Goal: Contribute content: Contribute content

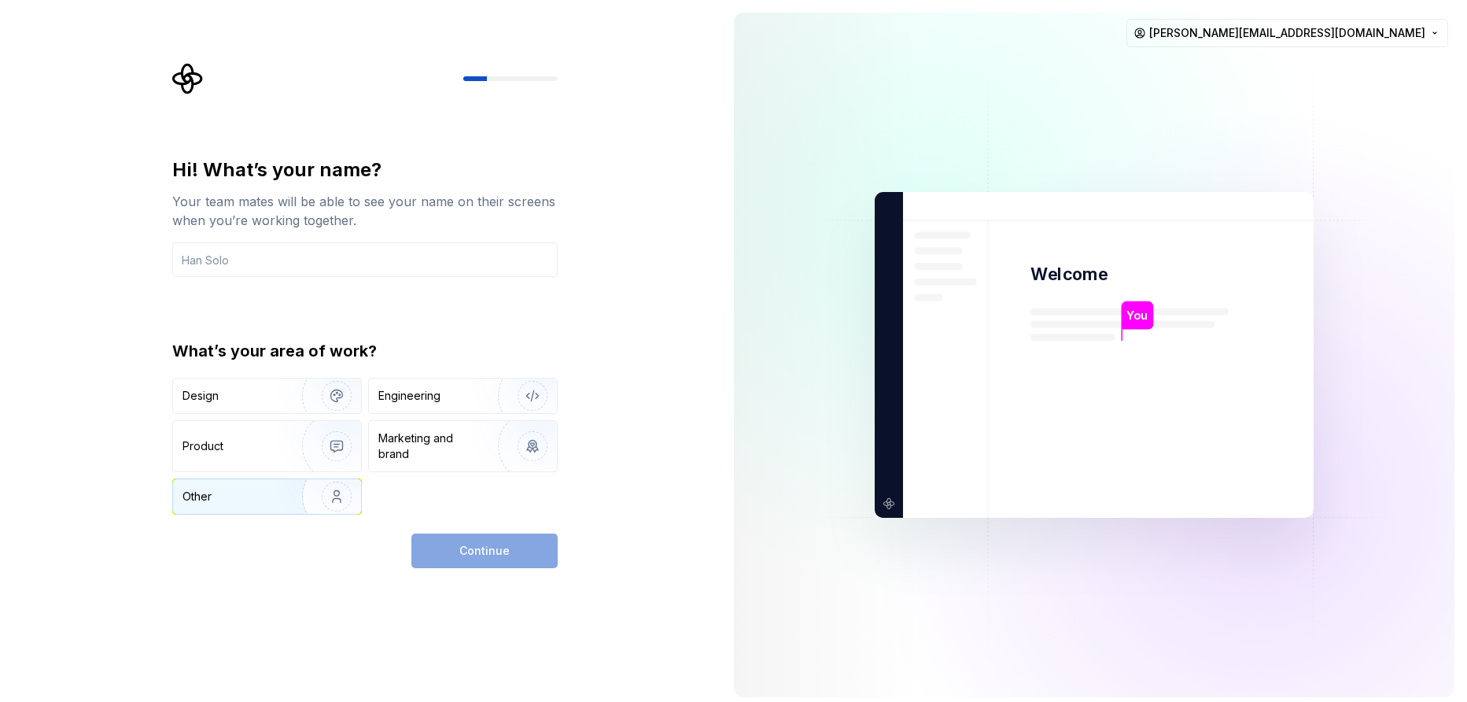
click at [237, 499] on div "Other" at bounding box center [228, 496] width 92 height 16
click at [319, 271] on input "text" at bounding box center [364, 259] width 385 height 35
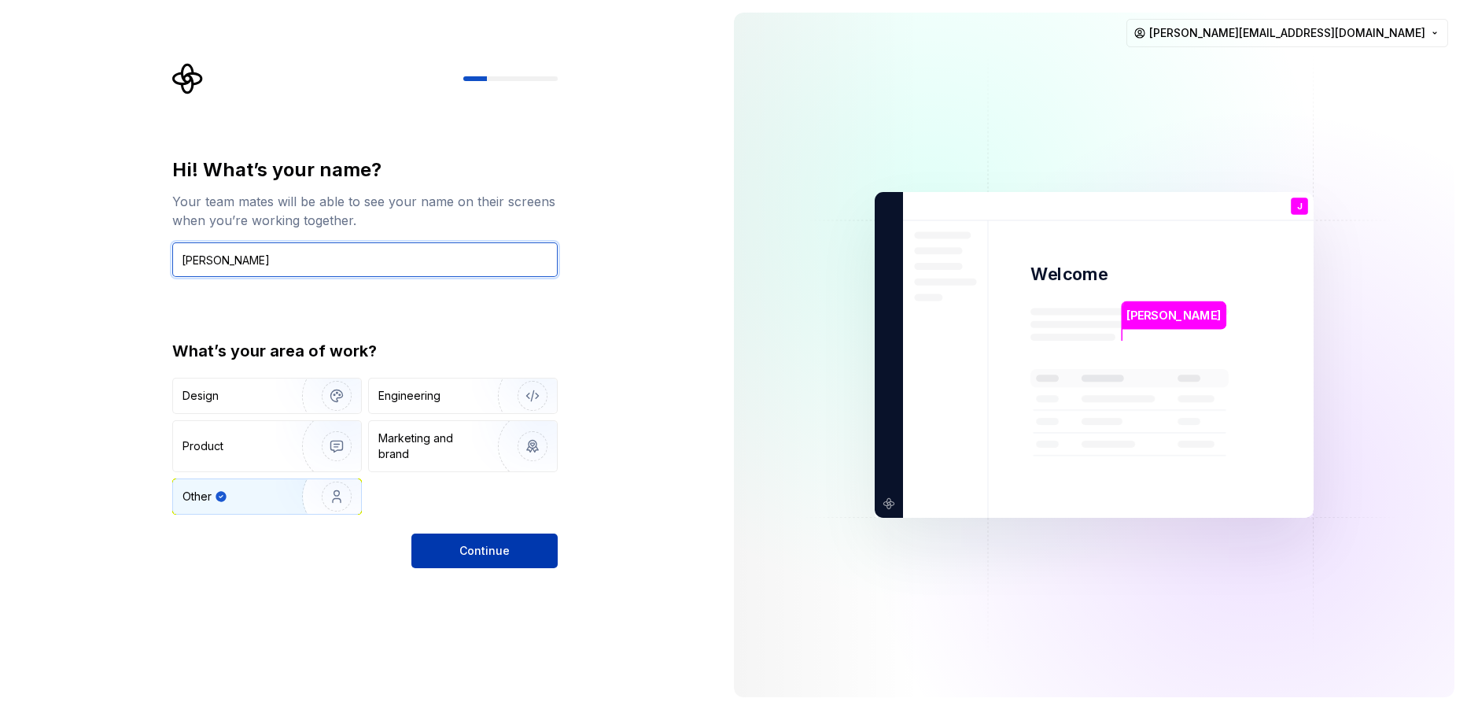
type input "[PERSON_NAME]"
click at [477, 559] on button "Continue" at bounding box center [484, 550] width 146 height 35
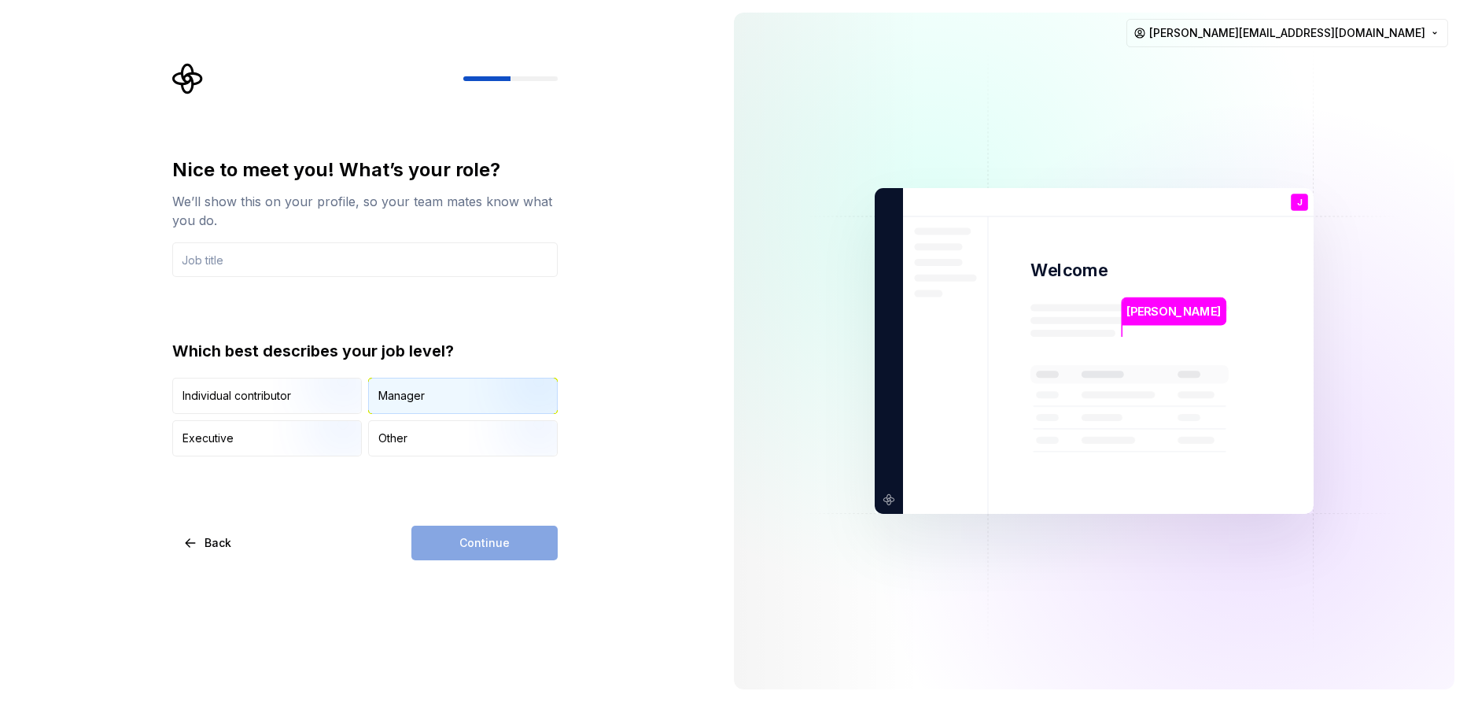
click at [422, 409] on div "Manager" at bounding box center [463, 395] width 188 height 35
click at [267, 265] on input "text" at bounding box center [364, 259] width 385 height 35
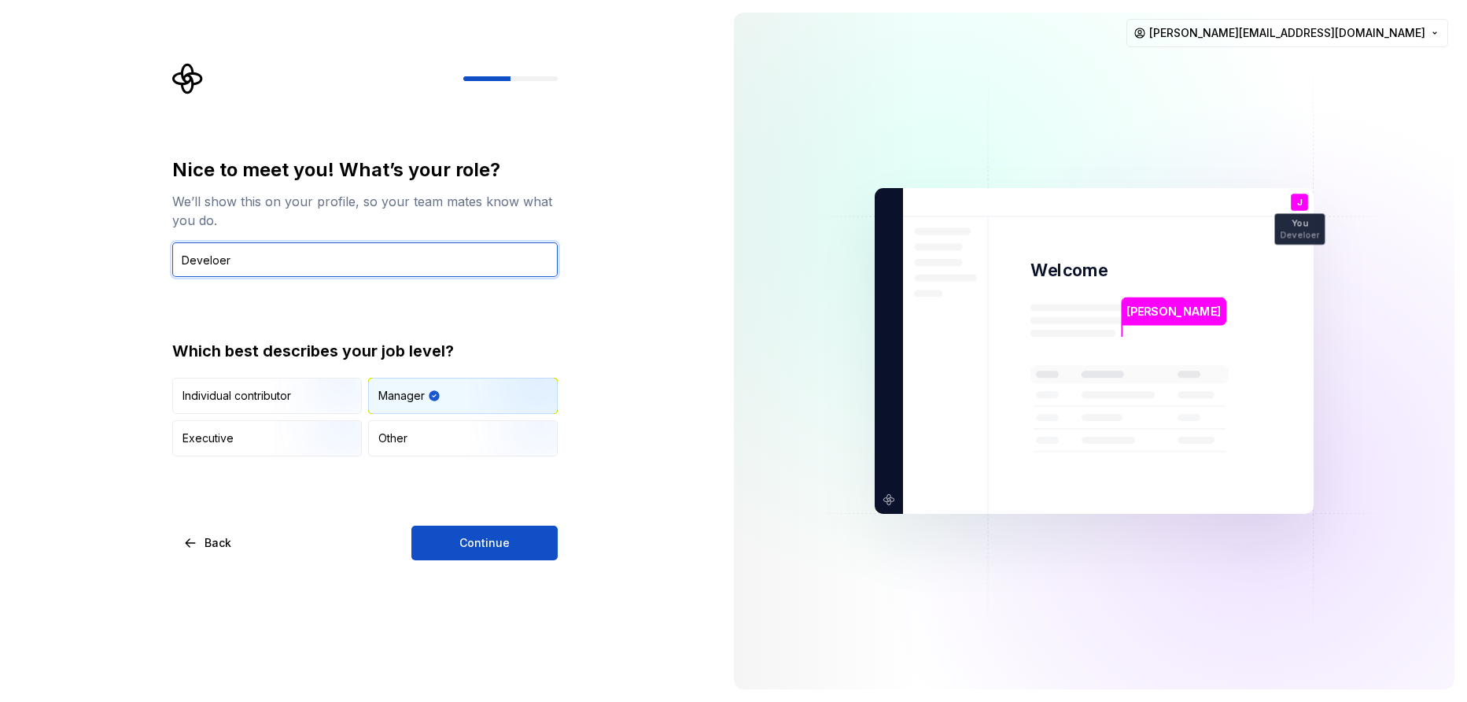
click at [326, 255] on input "Develoer" at bounding box center [364, 259] width 385 height 35
type input "Developer"
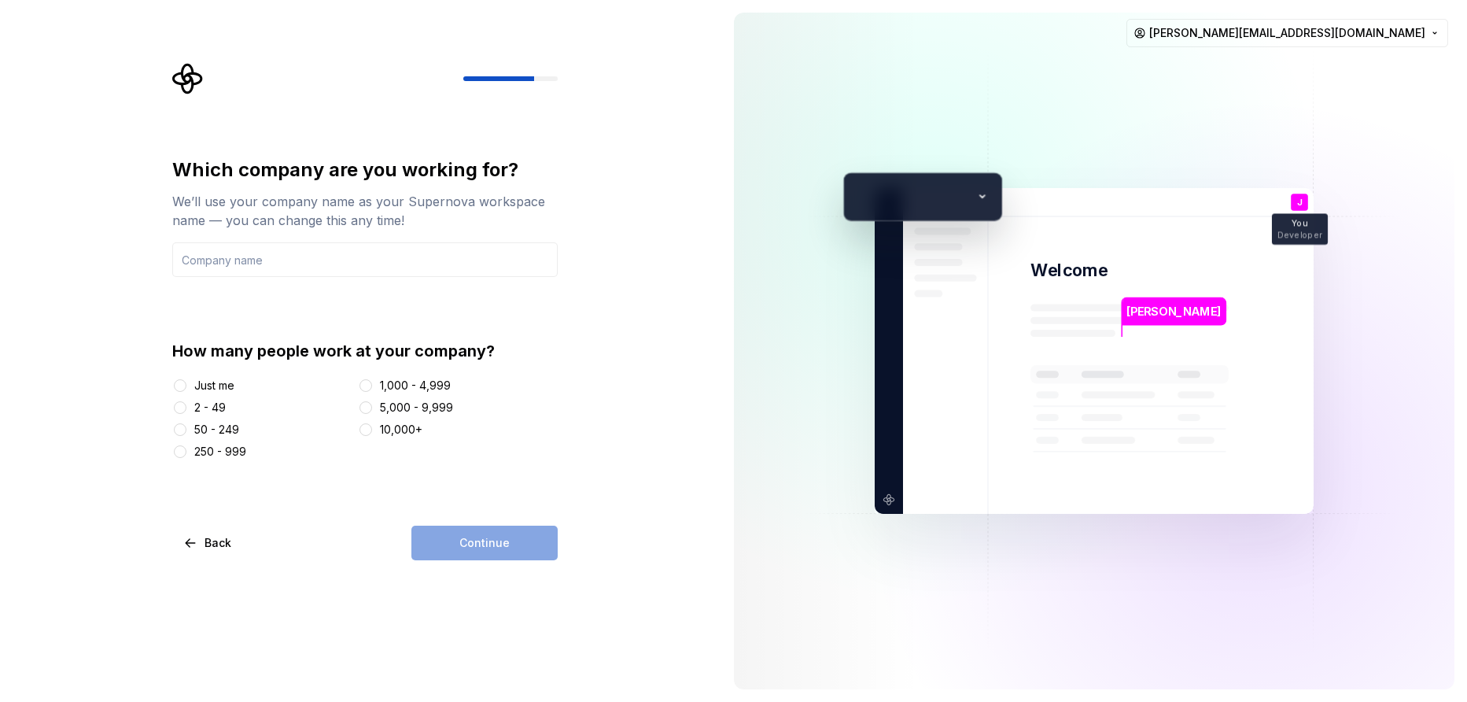
click at [186, 412] on div at bounding box center [180, 408] width 16 height 16
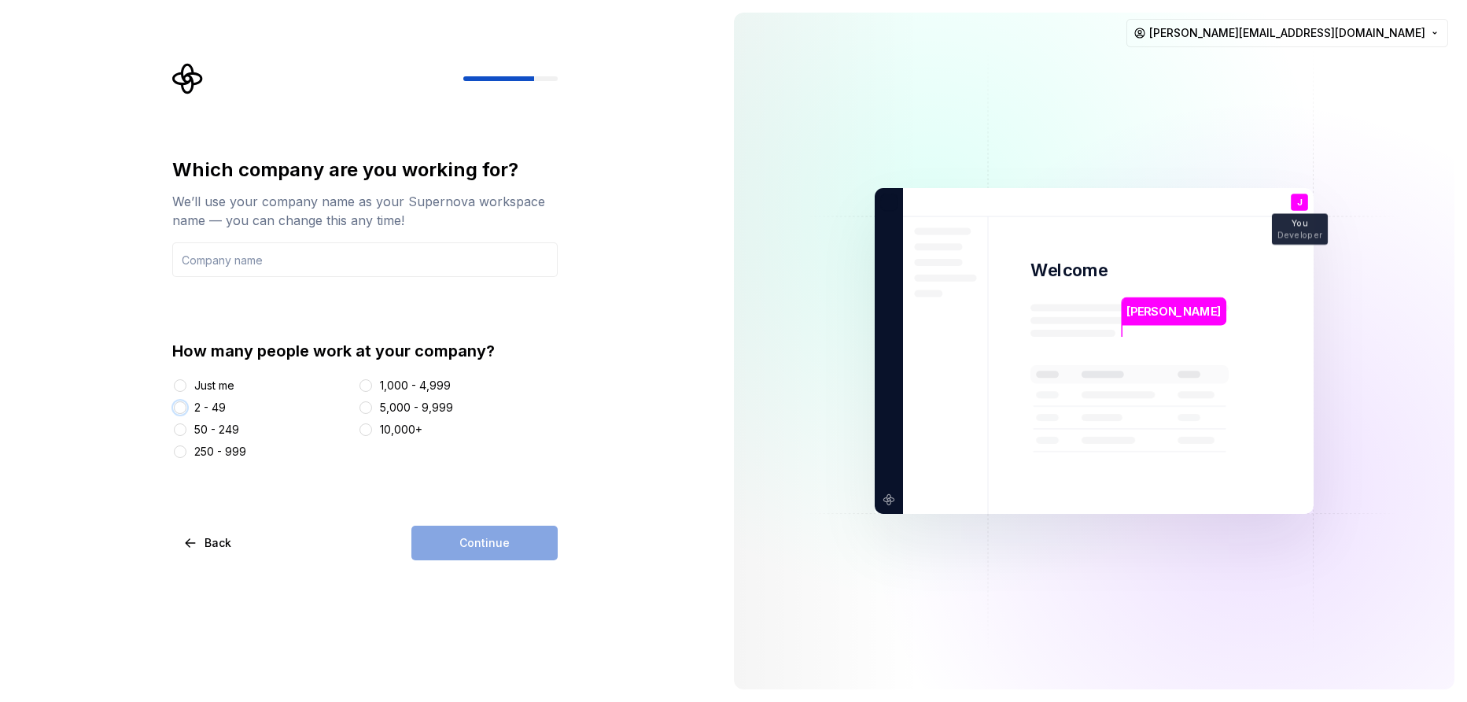
click at [181, 405] on button "2 - 49" at bounding box center [180, 407] width 13 height 13
click at [251, 265] on input "text" at bounding box center [364, 259] width 385 height 35
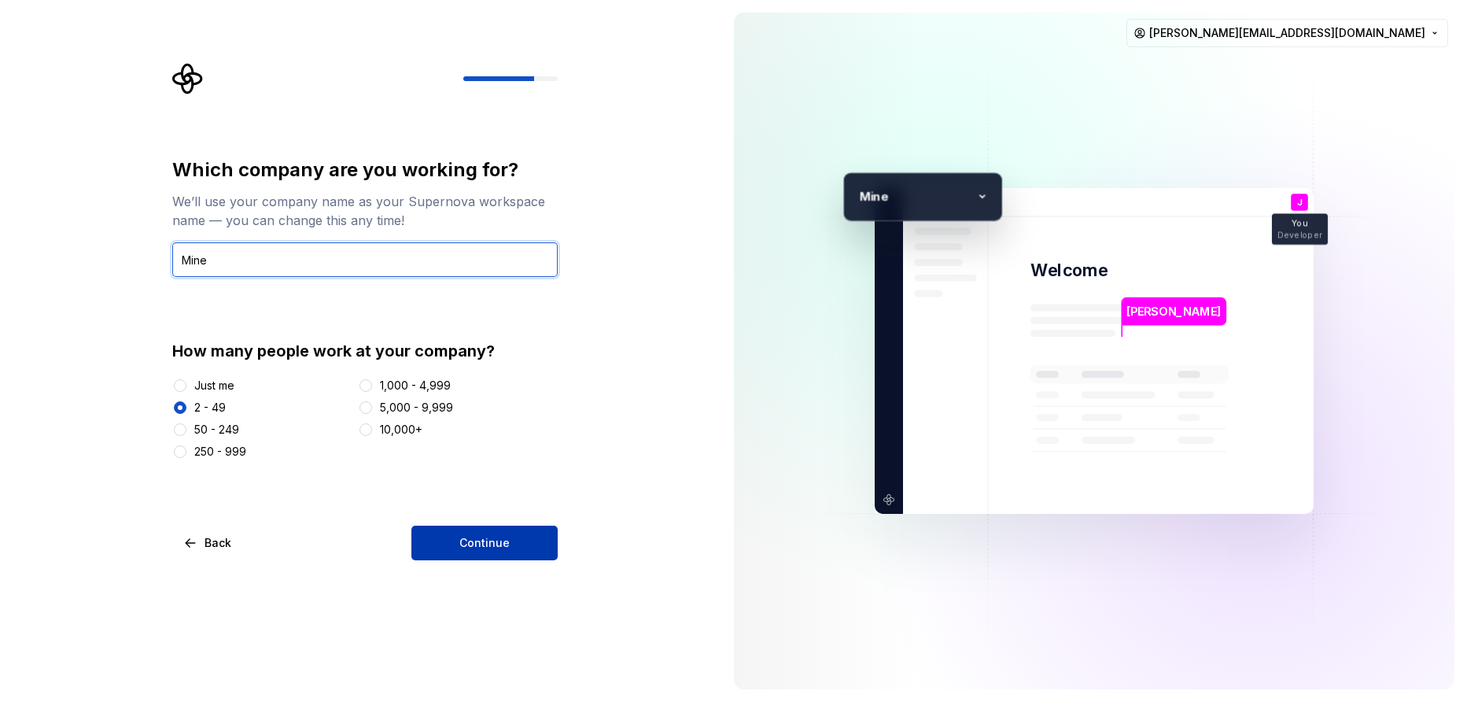
type input "Mine"
click at [507, 548] on span "Continue" at bounding box center [484, 543] width 50 height 16
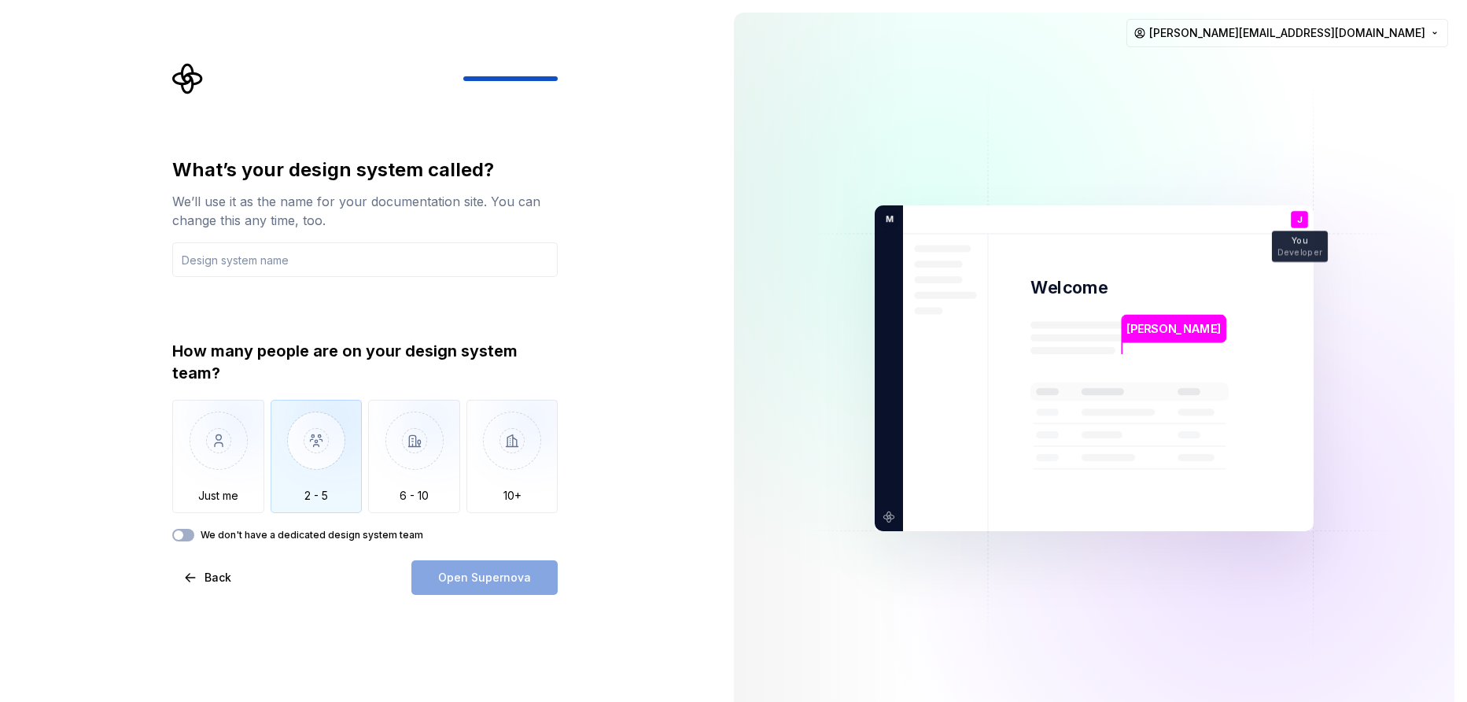
click at [319, 459] on img "button" at bounding box center [317, 452] width 92 height 105
click at [326, 276] on input "text" at bounding box center [364, 259] width 385 height 35
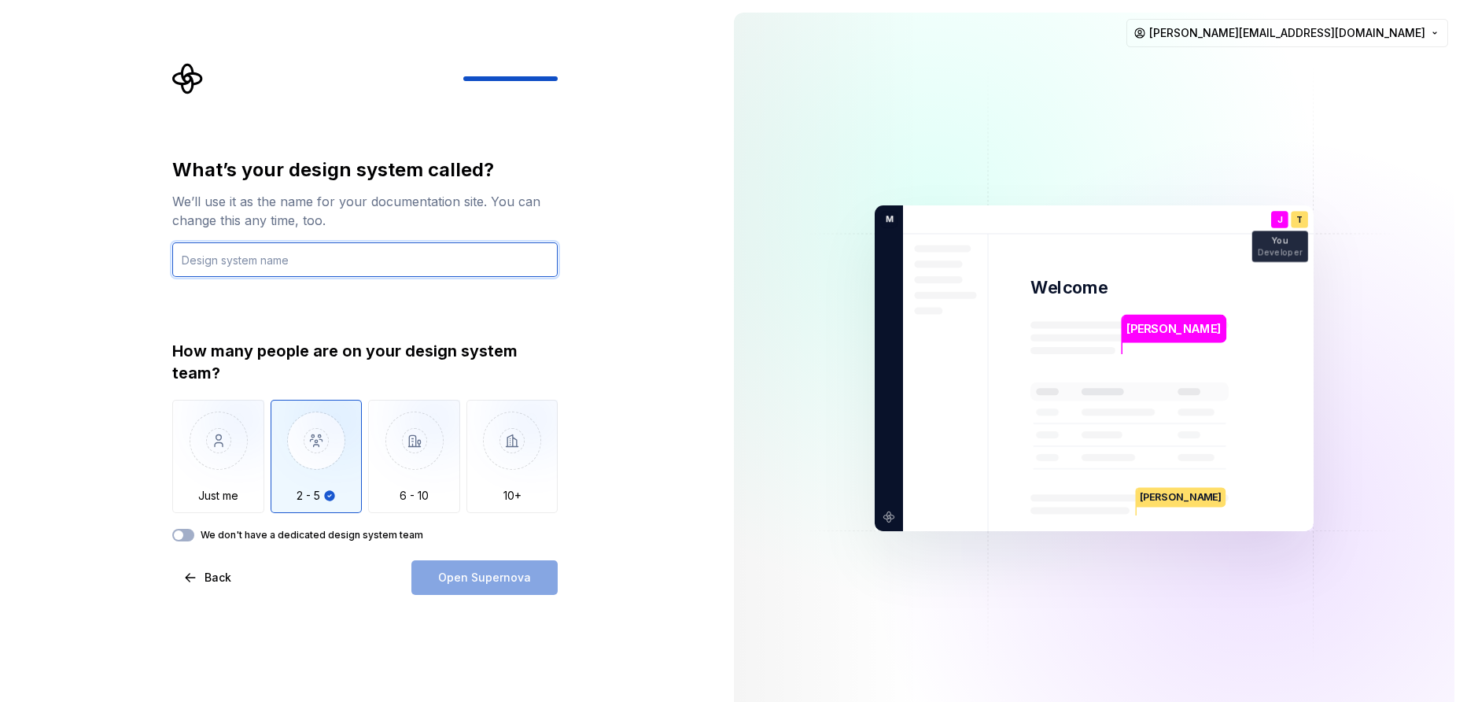
click at [354, 266] on input "text" at bounding box center [364, 259] width 385 height 35
type input "UI/UX"
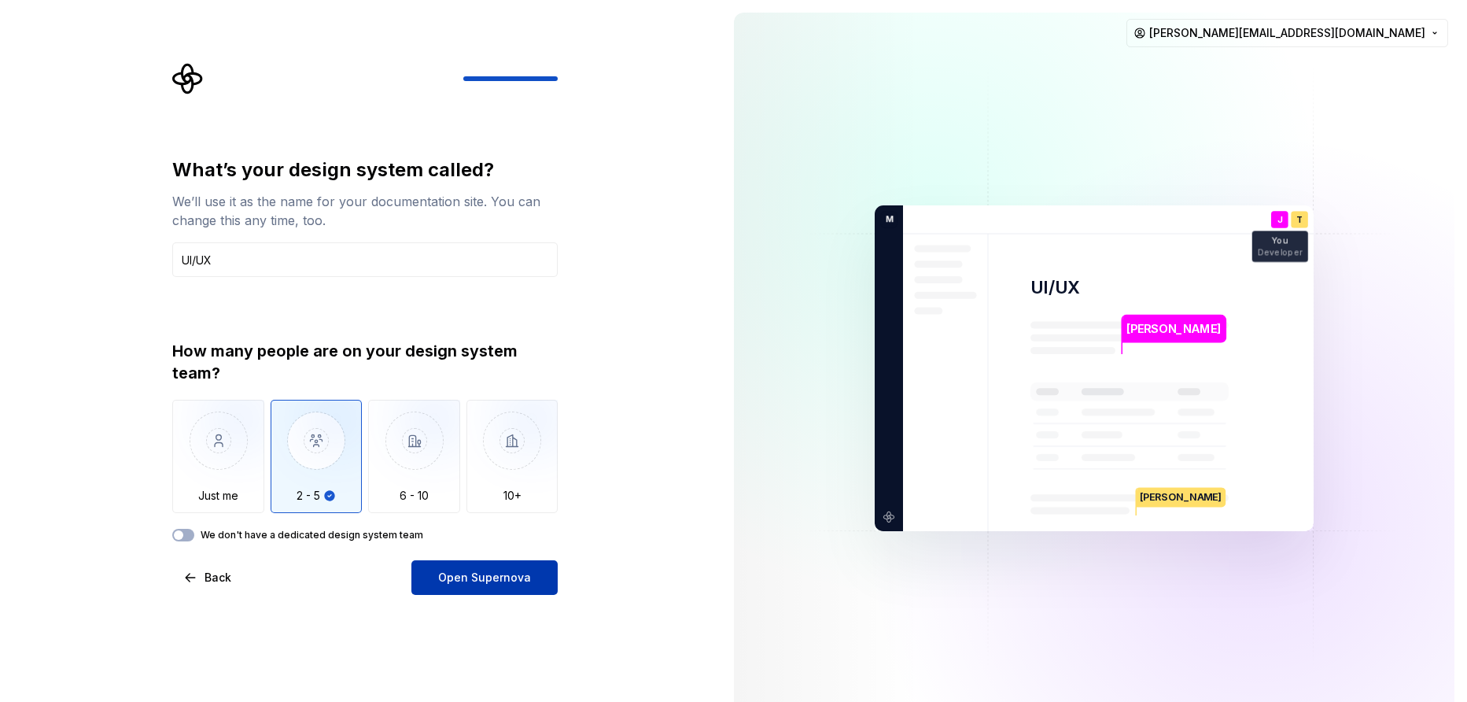
click at [477, 572] on span "Open Supernova" at bounding box center [484, 577] width 93 height 16
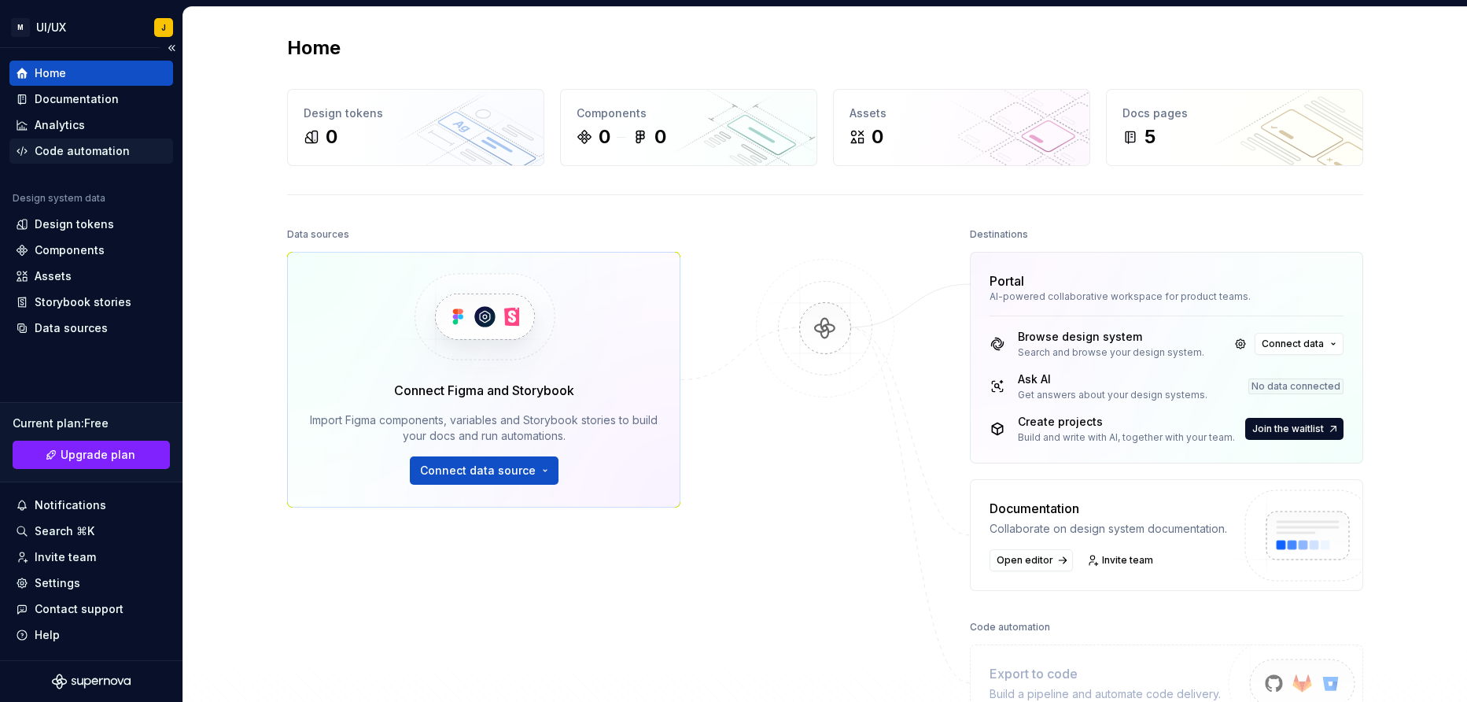
click at [95, 156] on div "Code automation" at bounding box center [82, 151] width 95 height 16
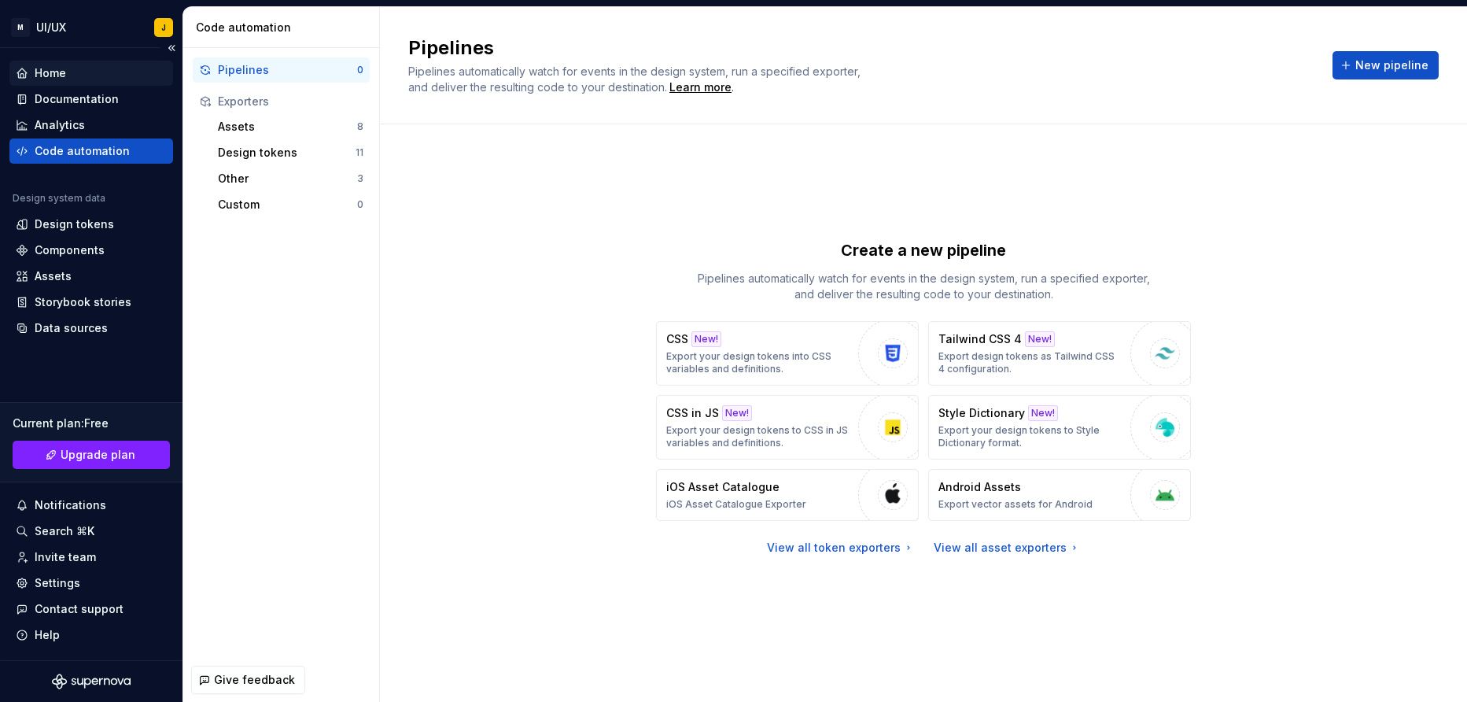
click at [87, 79] on div "Home" at bounding box center [91, 73] width 151 height 16
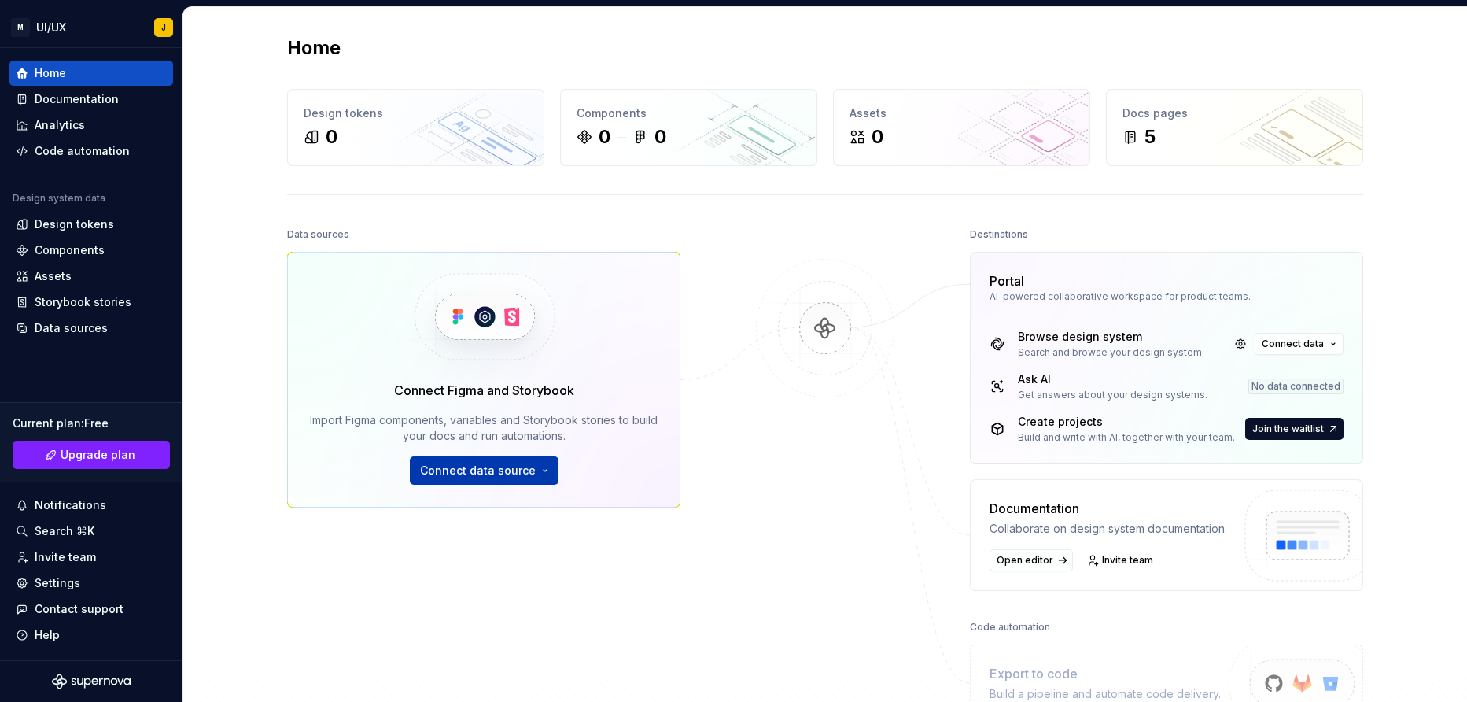
click at [551, 476] on button "Connect data source" at bounding box center [484, 470] width 149 height 28
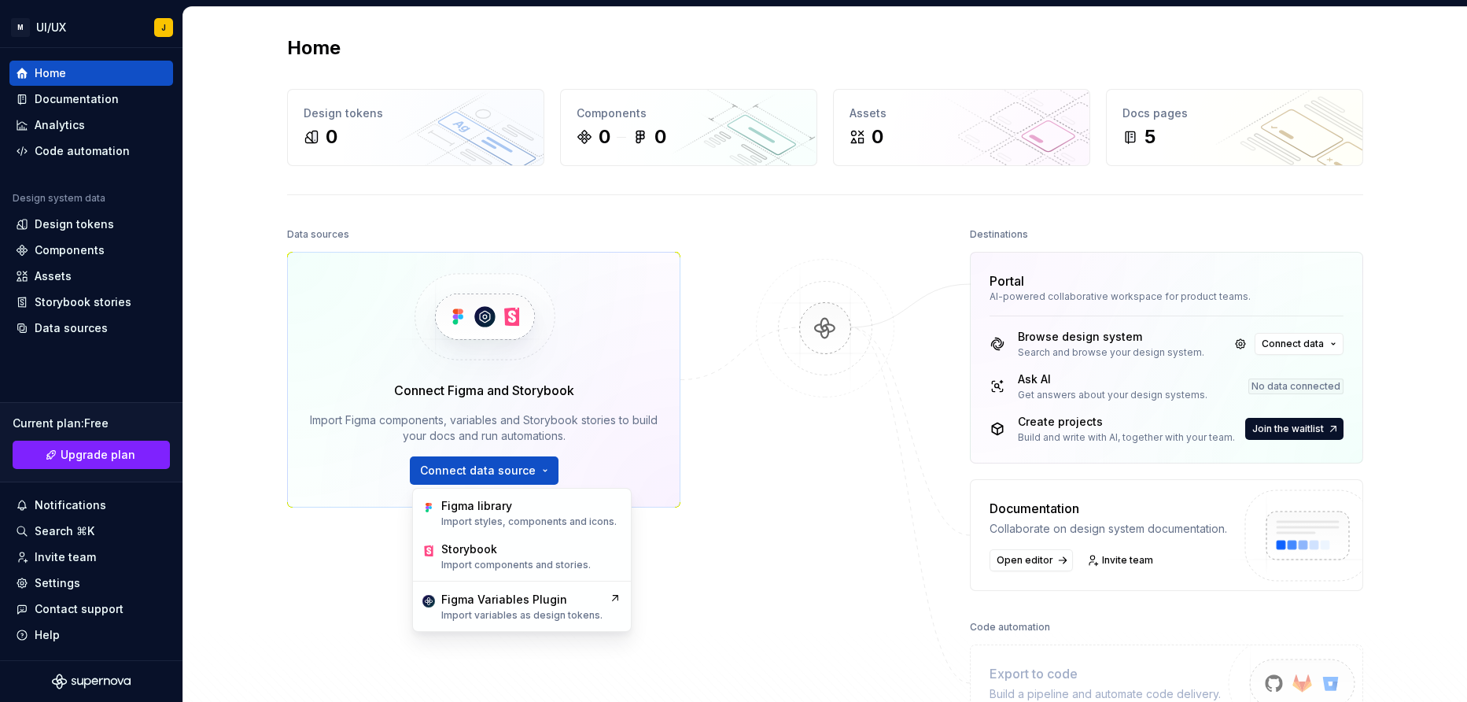
click at [731, 444] on div "Data sources Connect Figma and Storybook Import Figma components, variables and…" at bounding box center [825, 503] width 1076 height 561
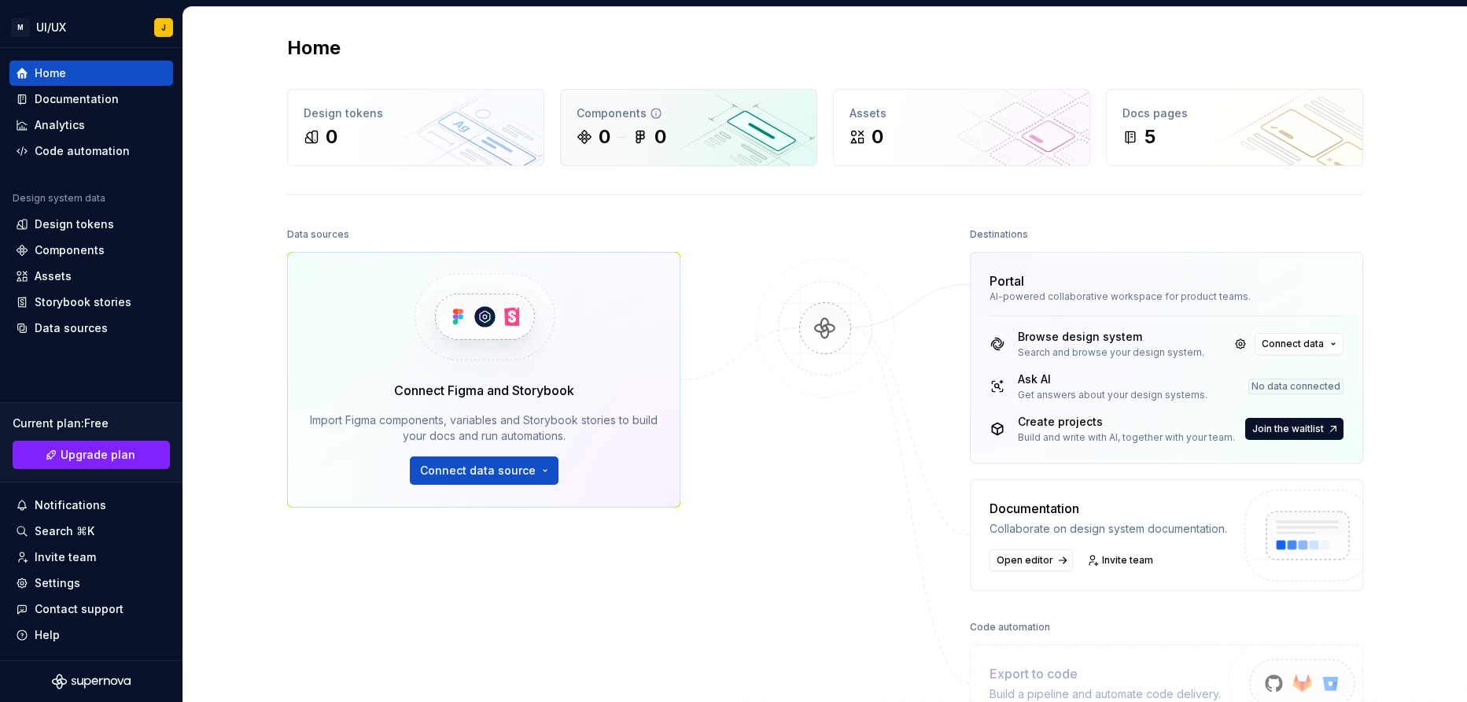
click at [661, 128] on div "0" at bounding box center [660, 136] width 12 height 25
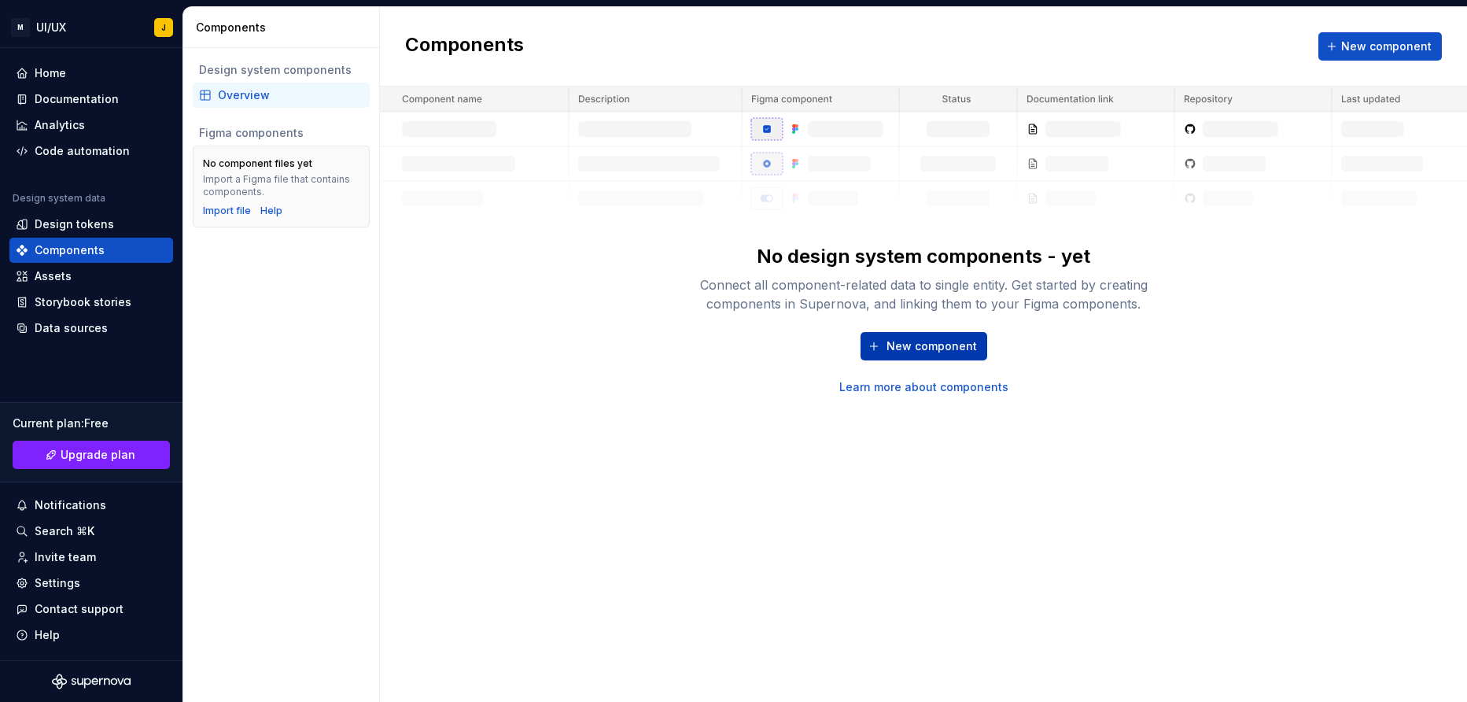
click at [949, 356] on button "New component" at bounding box center [923, 346] width 127 height 28
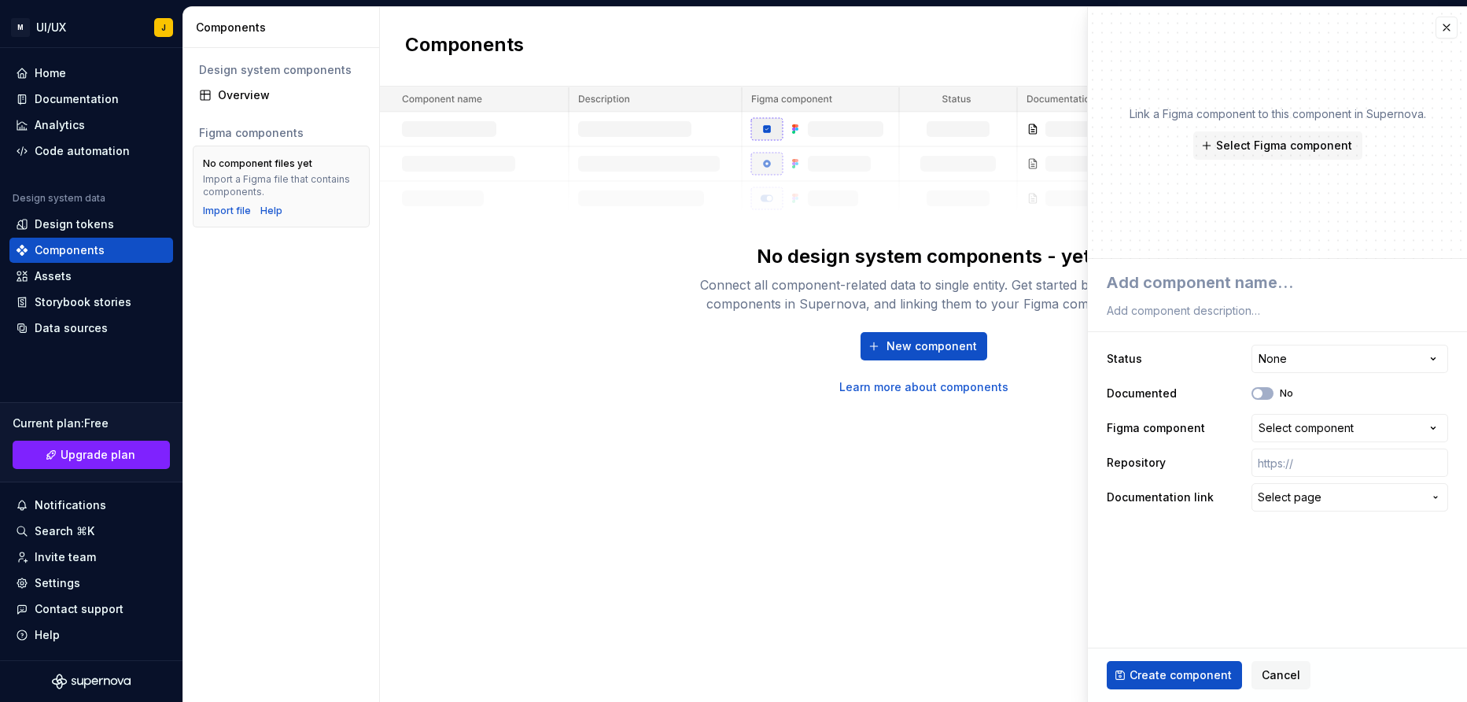
type textarea "*"
click at [1236, 281] on textarea at bounding box center [1274, 282] width 341 height 28
type textarea "a"
type textarea "*"
type textarea "ad"
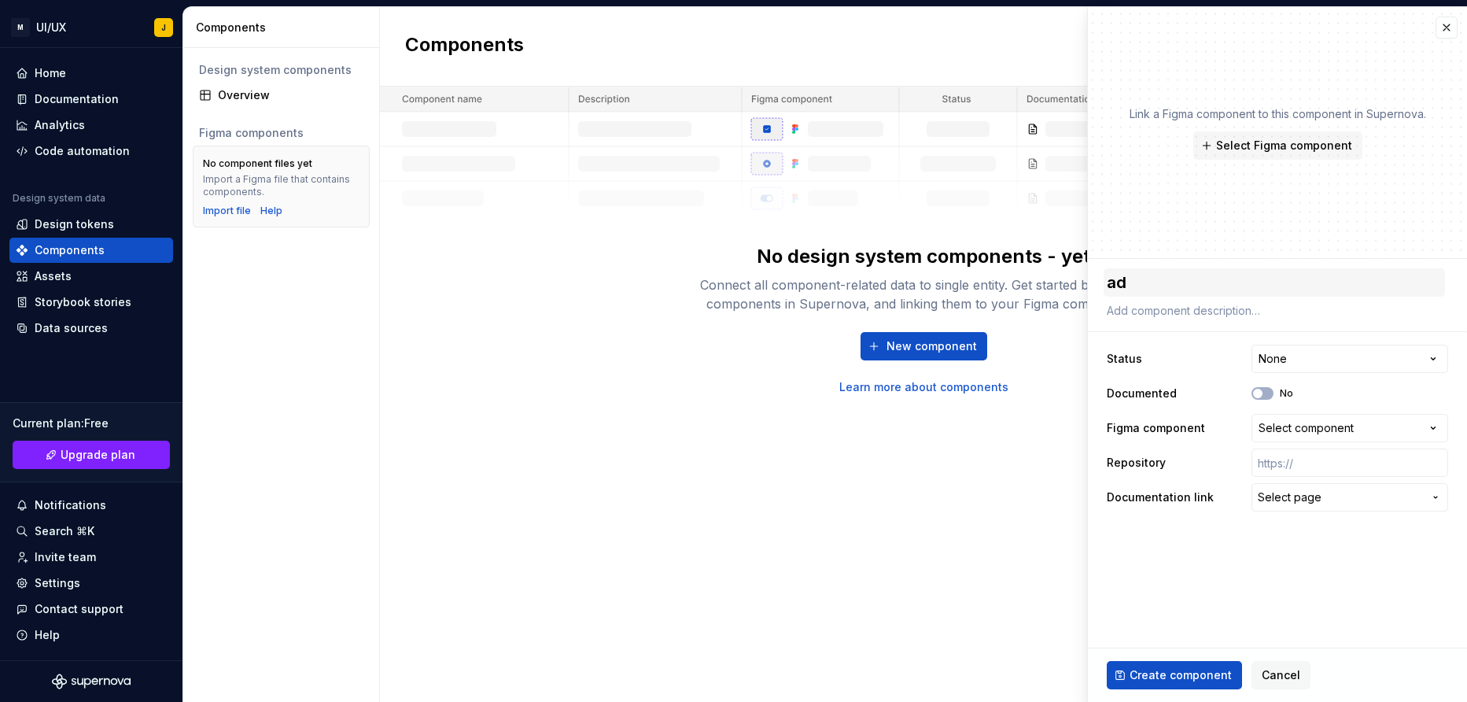
type textarea "*"
type textarea "add"
type textarea "*"
type textarea "add"
type textarea "*"
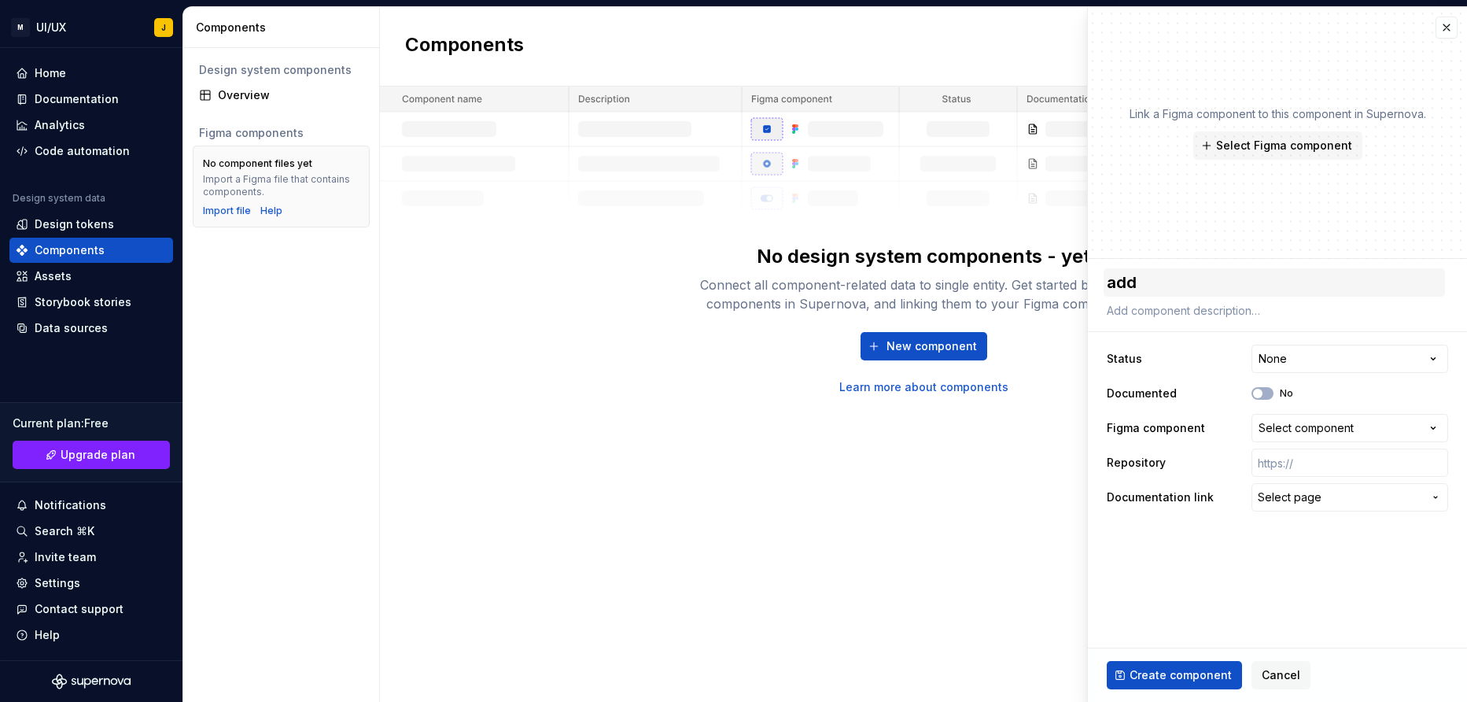
type textarea "add p"
type textarea "*"
type textarea "add pr"
type textarea "*"
type textarea "add pro"
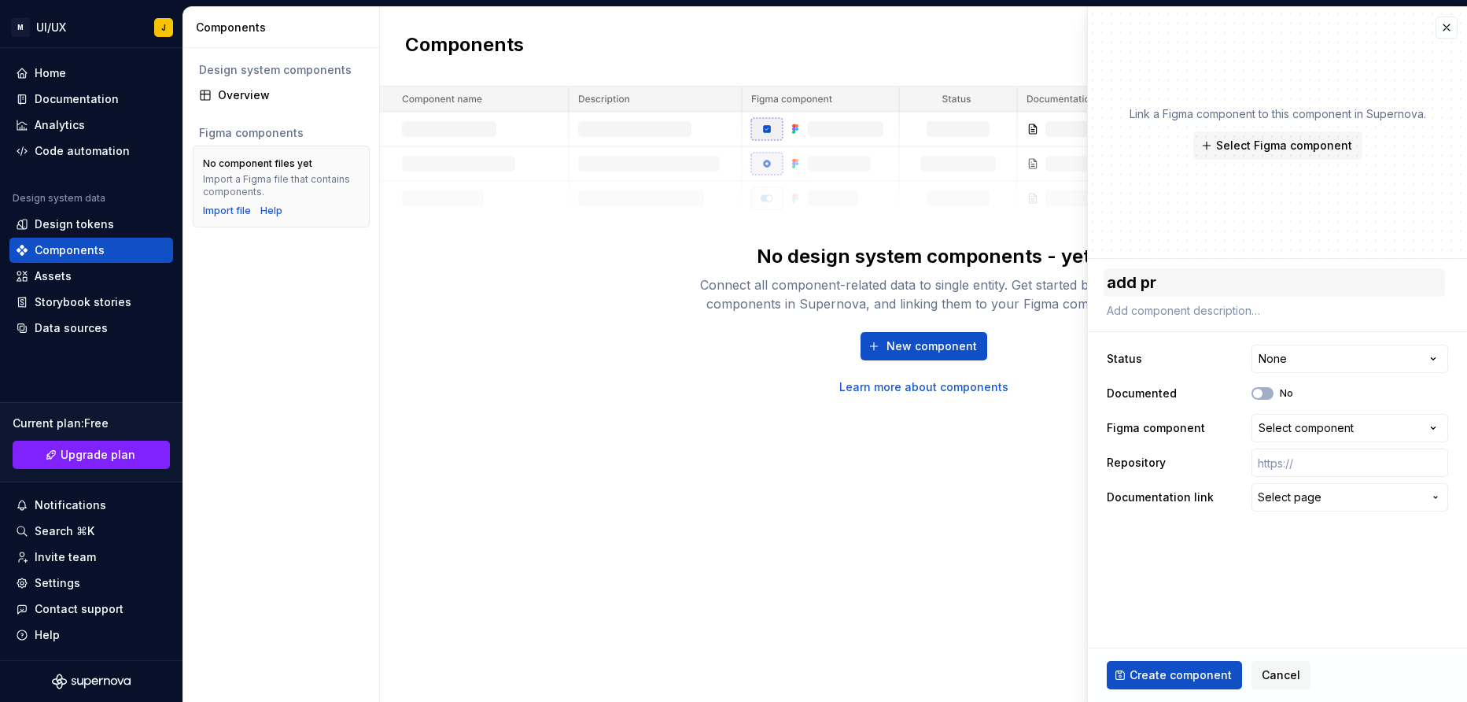
type textarea "*"
type textarea "add prod"
type textarea "*"
type textarea "add produ"
type textarea "*"
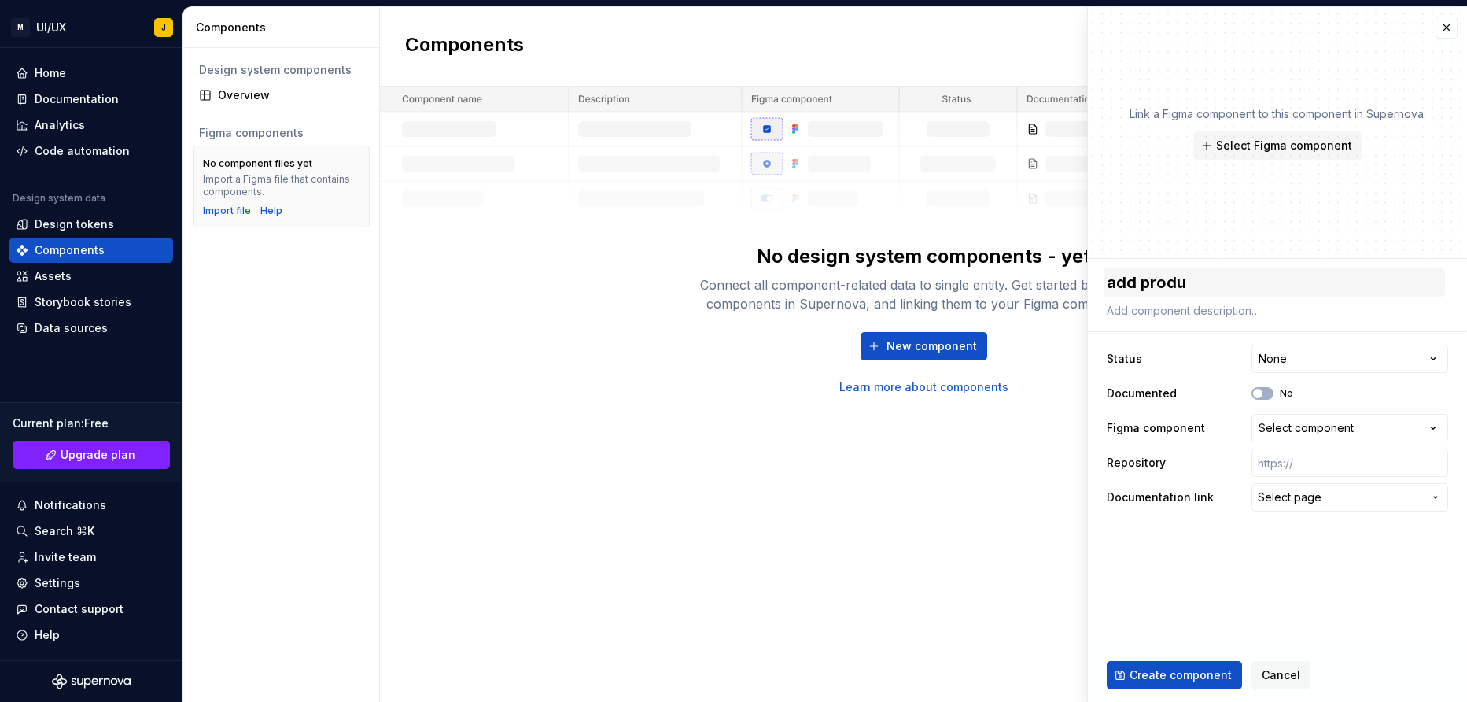
type textarea "add produc"
type textarea "*"
type textarea "add product"
type textarea "*"
type textarea "add product"
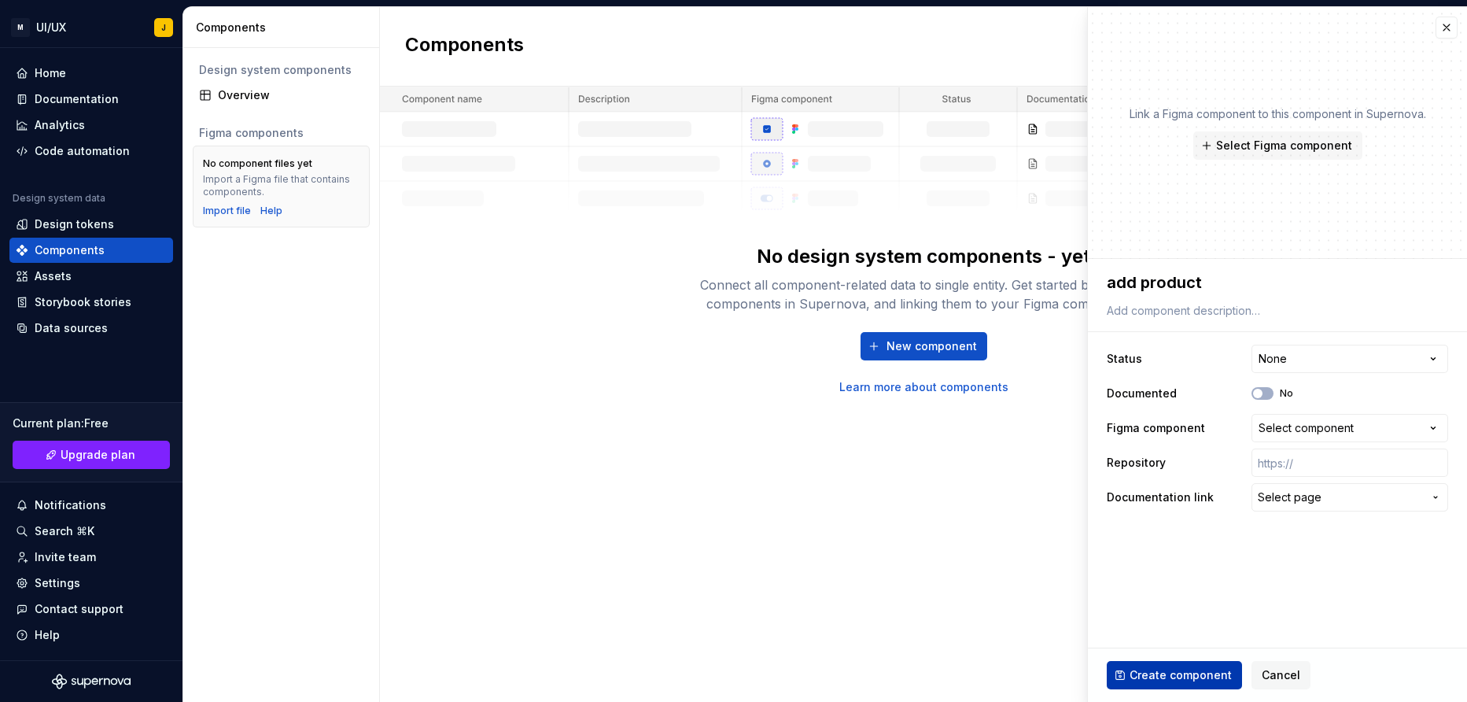
click at [1174, 677] on span "Create component" at bounding box center [1180, 675] width 102 height 16
type textarea "*"
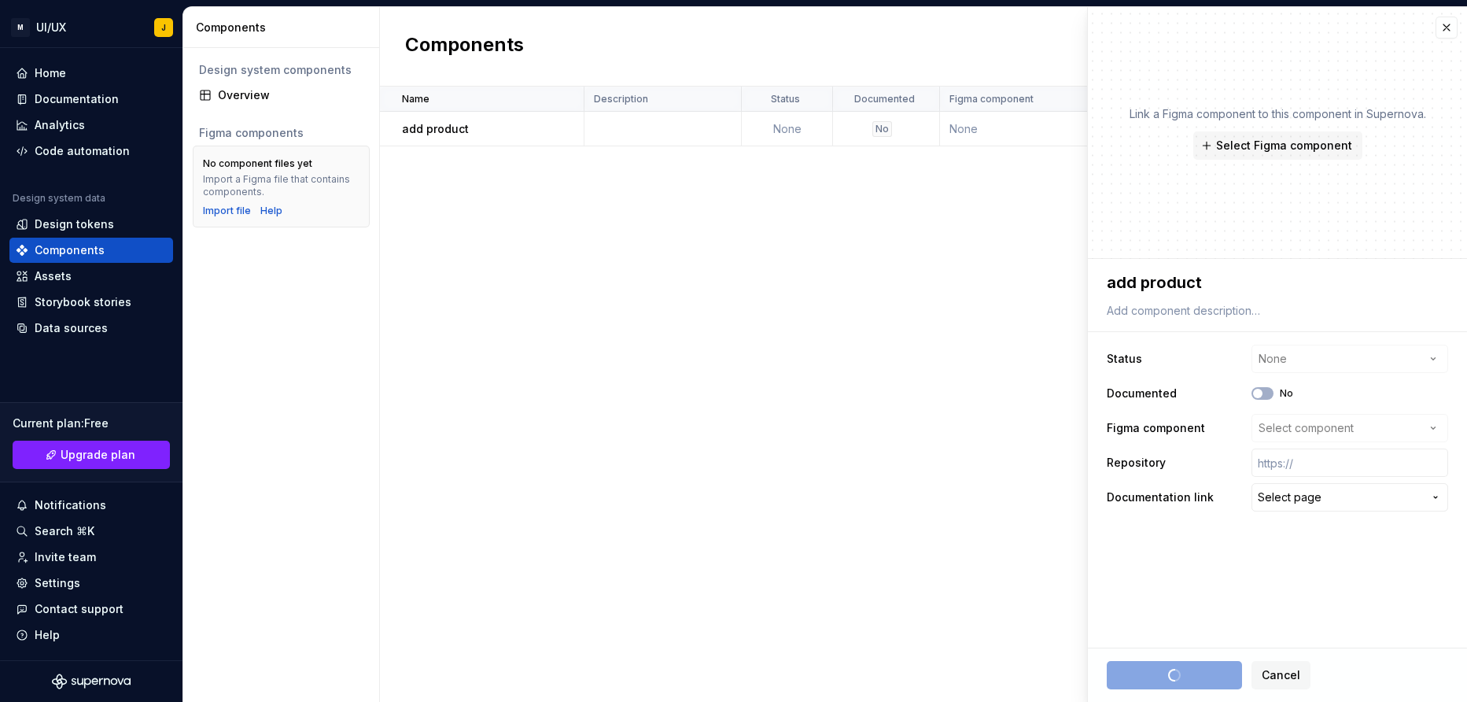
type textarea "*"
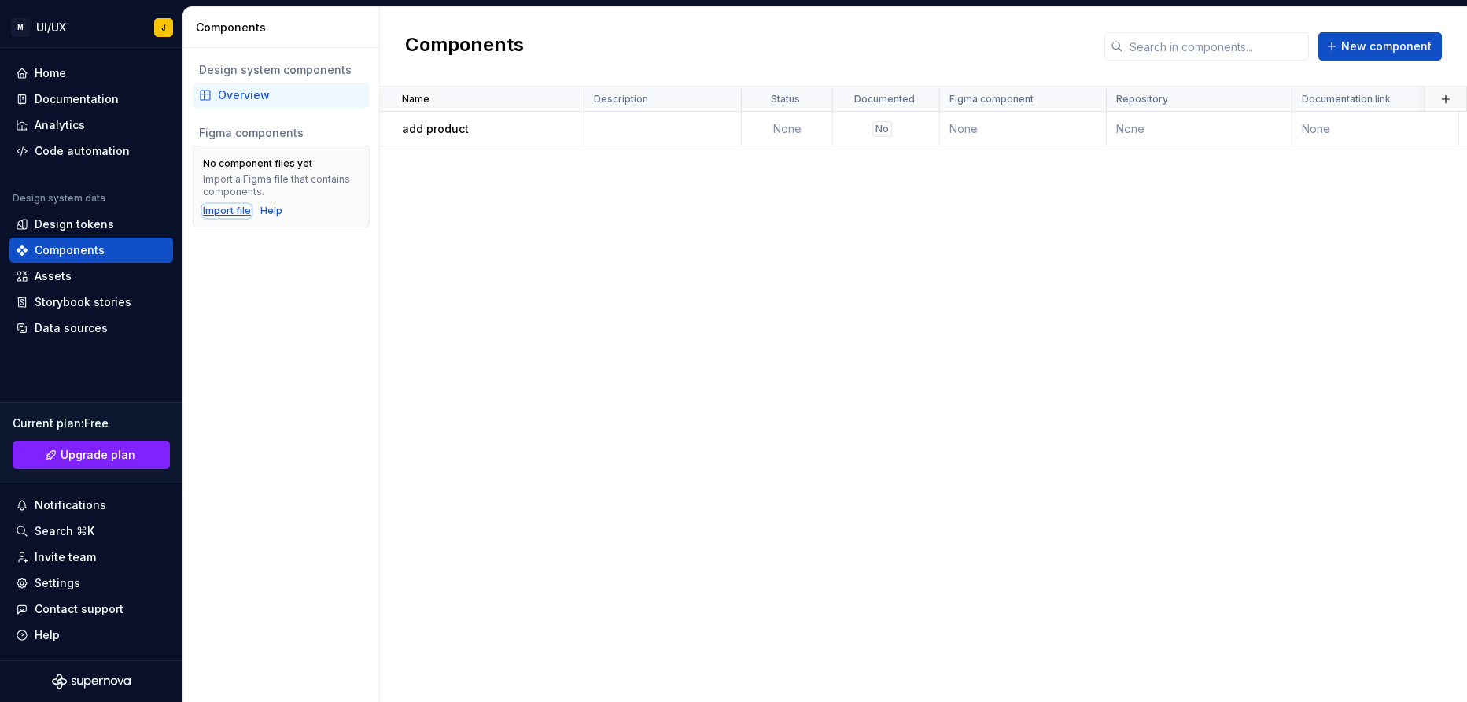
click at [216, 207] on div "Import file" at bounding box center [227, 210] width 48 height 13
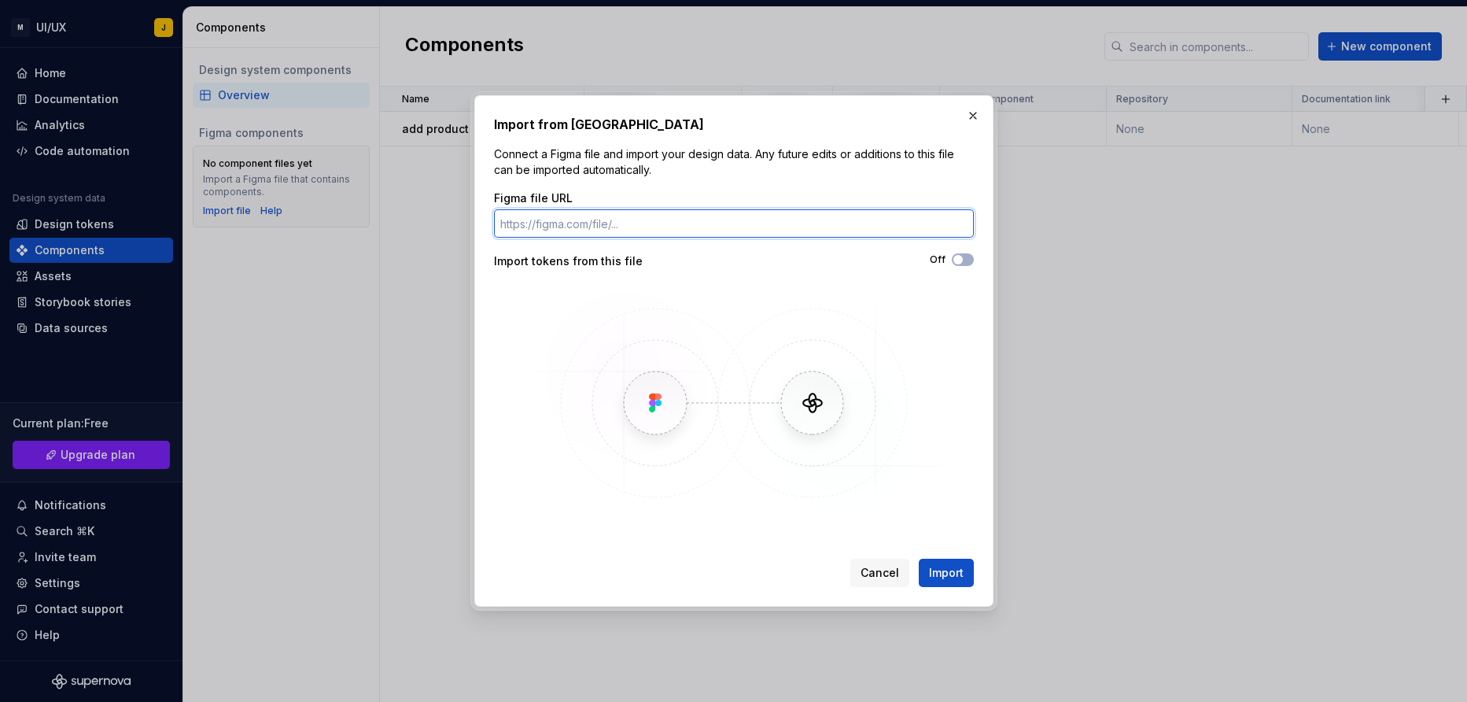
paste input "[URL][DOMAIN_NAME]"
type input "[URL][DOMAIN_NAME]"
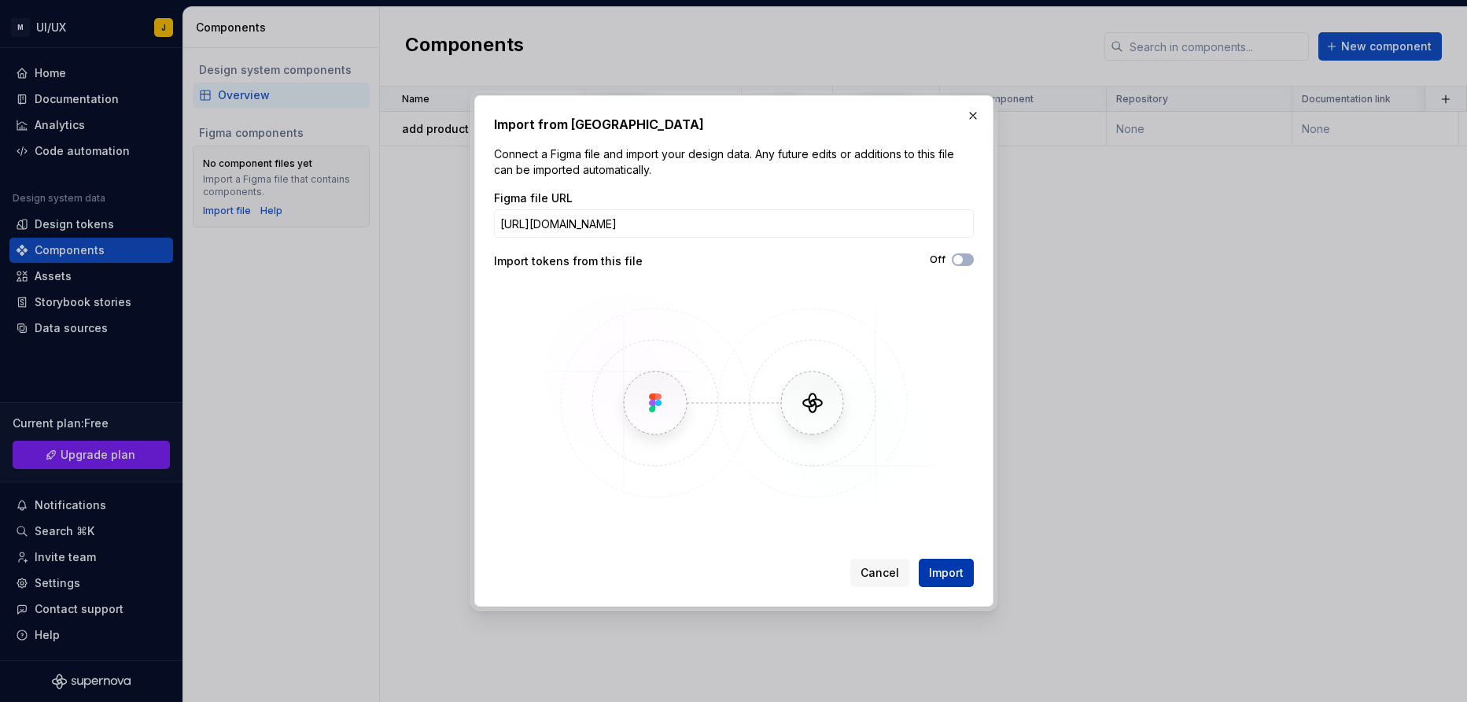
click at [938, 576] on span "Import" at bounding box center [946, 573] width 35 height 16
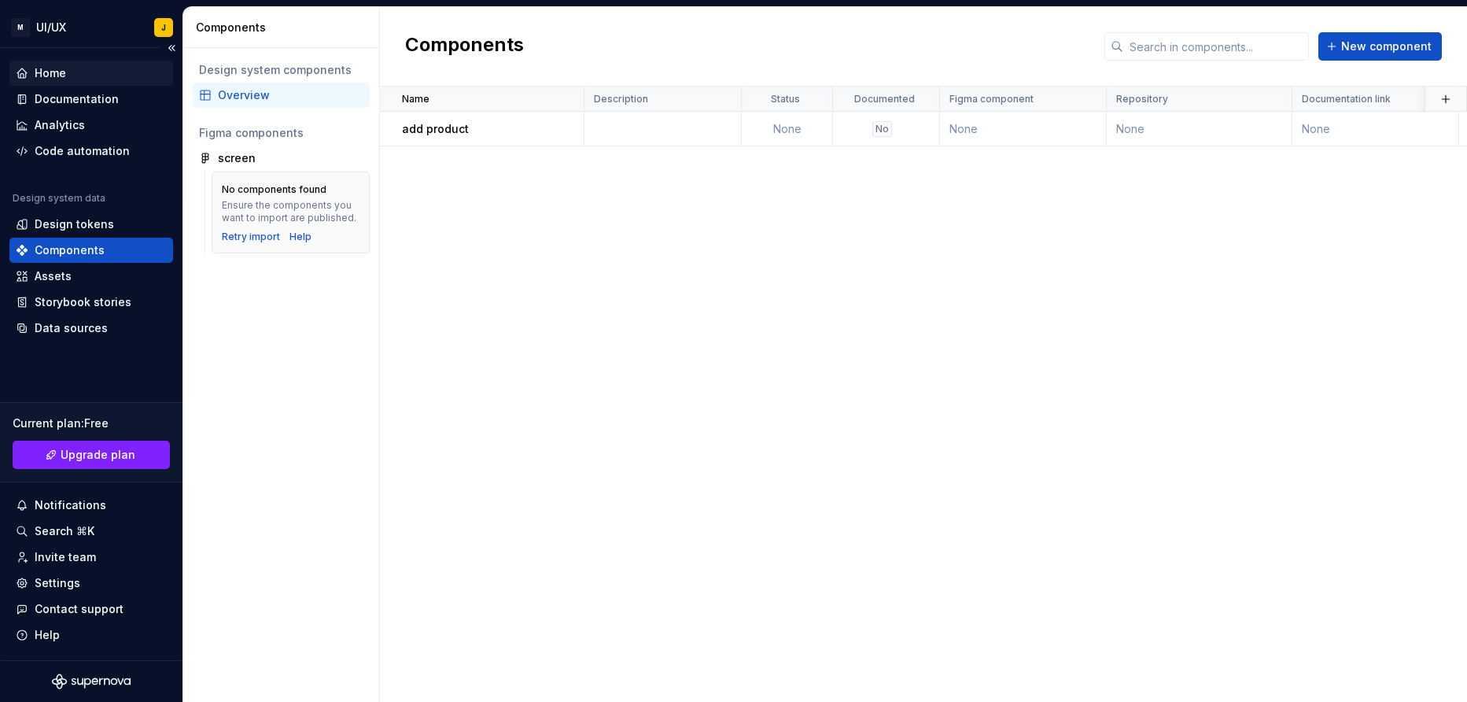
click at [141, 66] on div "Home" at bounding box center [91, 73] width 151 height 16
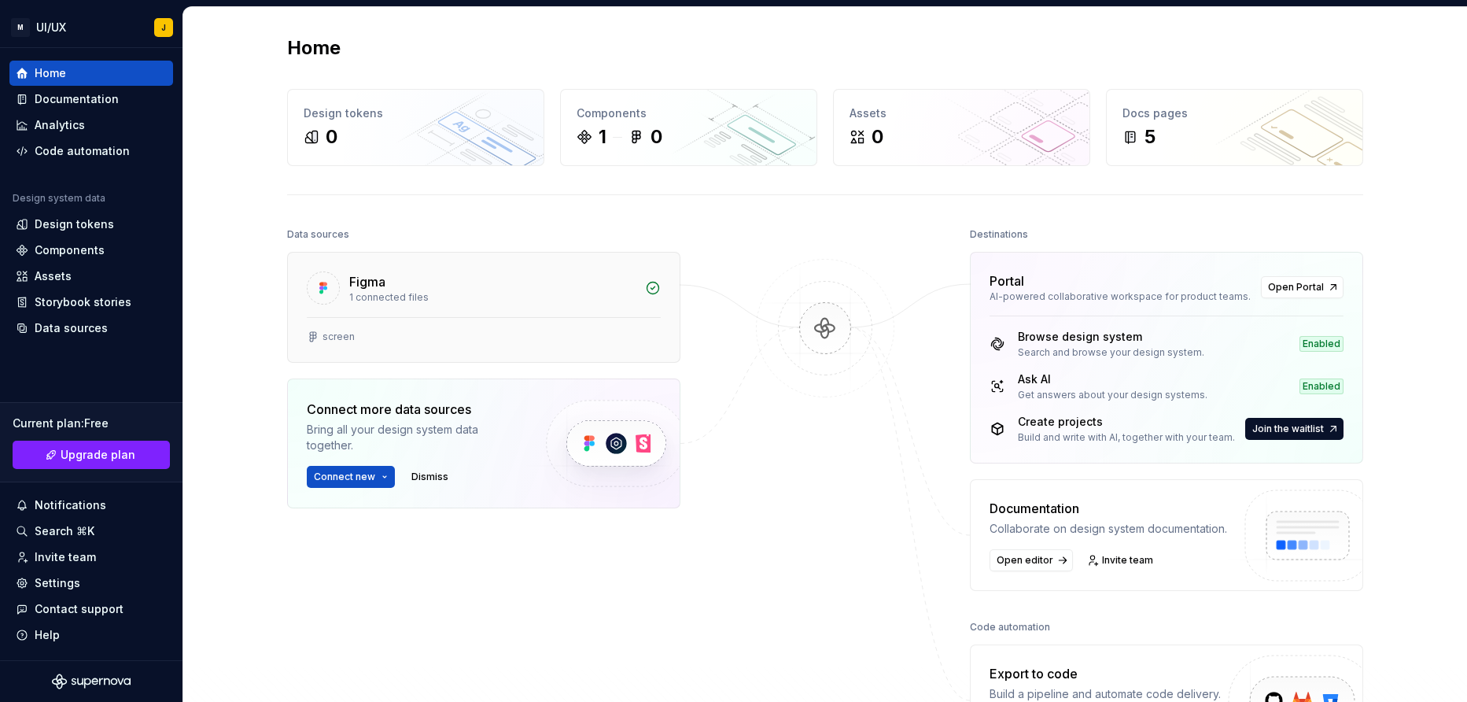
click at [460, 291] on div "Figma 1 connected files" at bounding box center [492, 287] width 286 height 31
click at [460, 291] on div "Home Design tokens 0 Components 1 0 Assets 0 Docs pages 5 Data sources Figma 1 …" at bounding box center [824, 353] width 1284 height 695
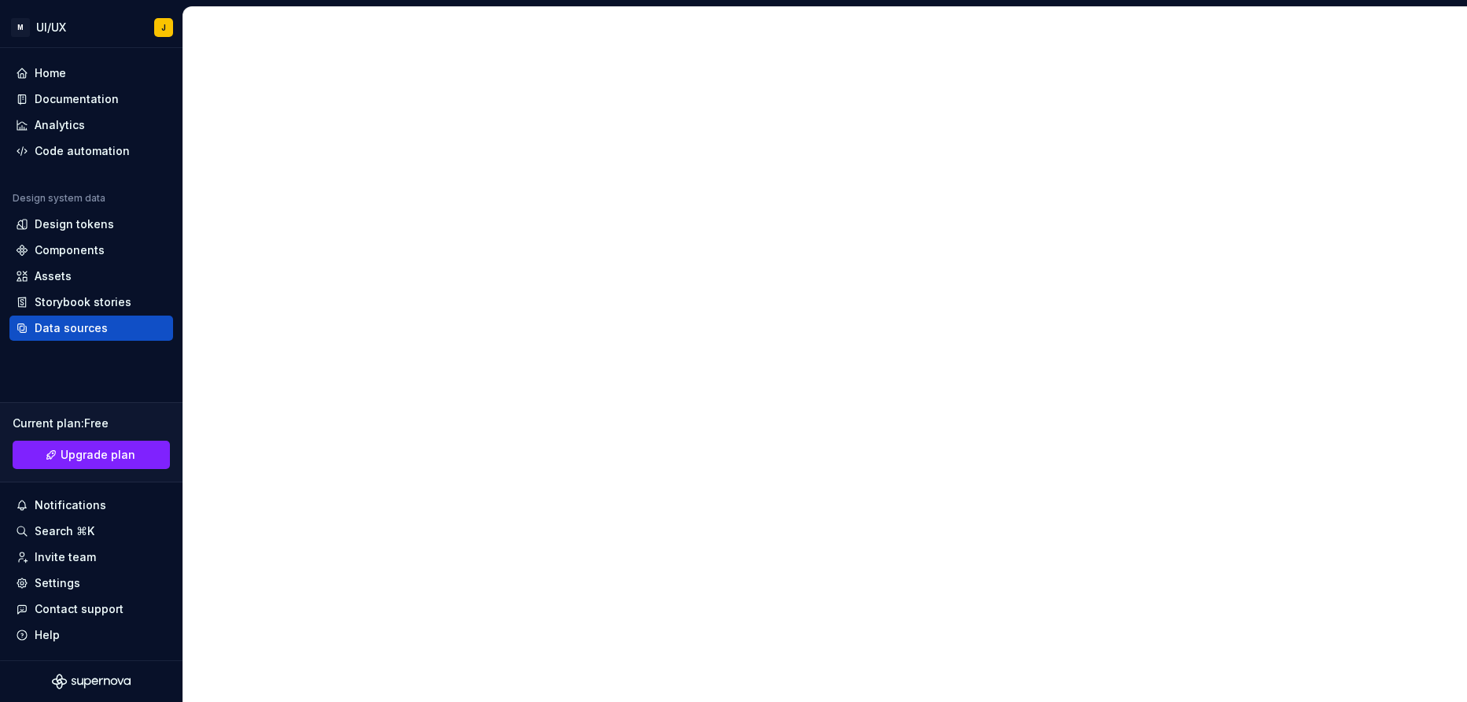
click at [460, 291] on div at bounding box center [824, 353] width 1284 height 695
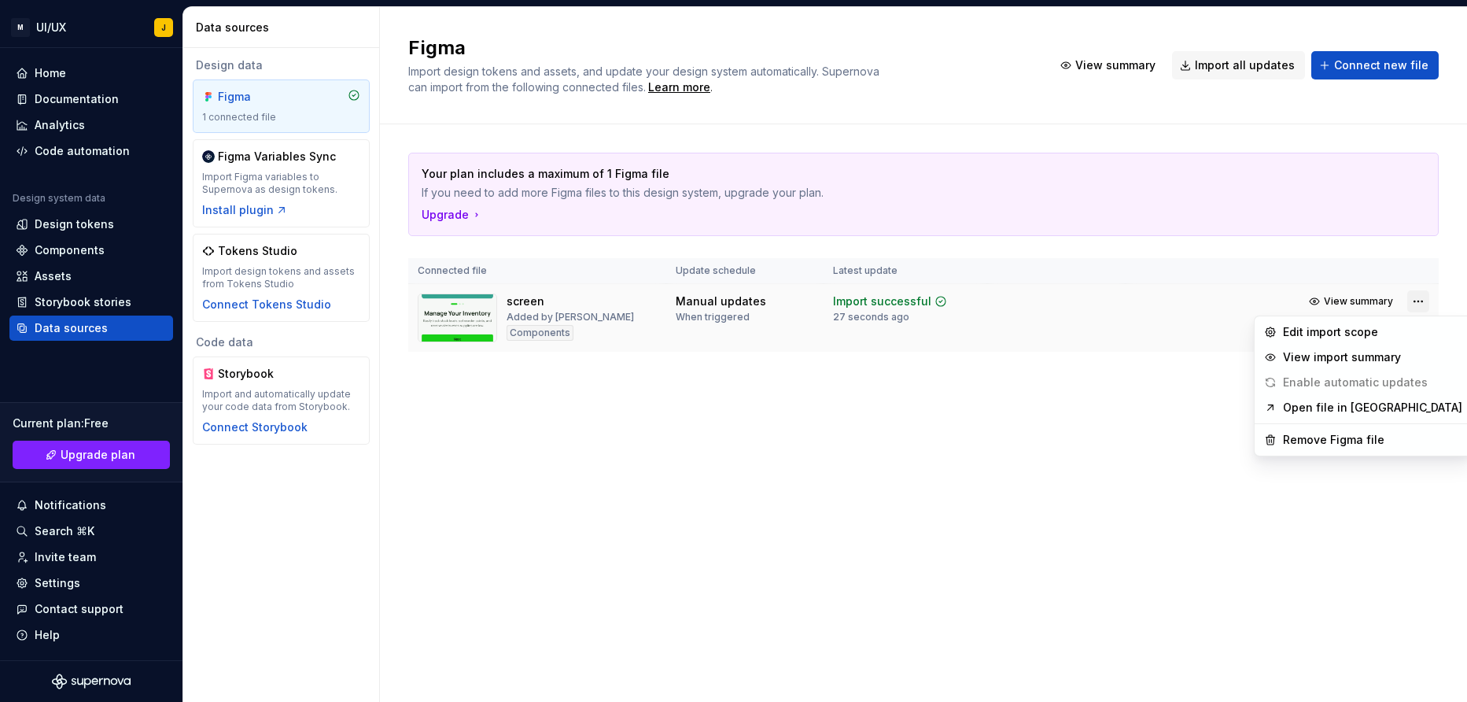
click at [1420, 309] on html "M UI/UX J Home Documentation Analytics Code automation Design system data Desig…" at bounding box center [733, 351] width 1467 height 702
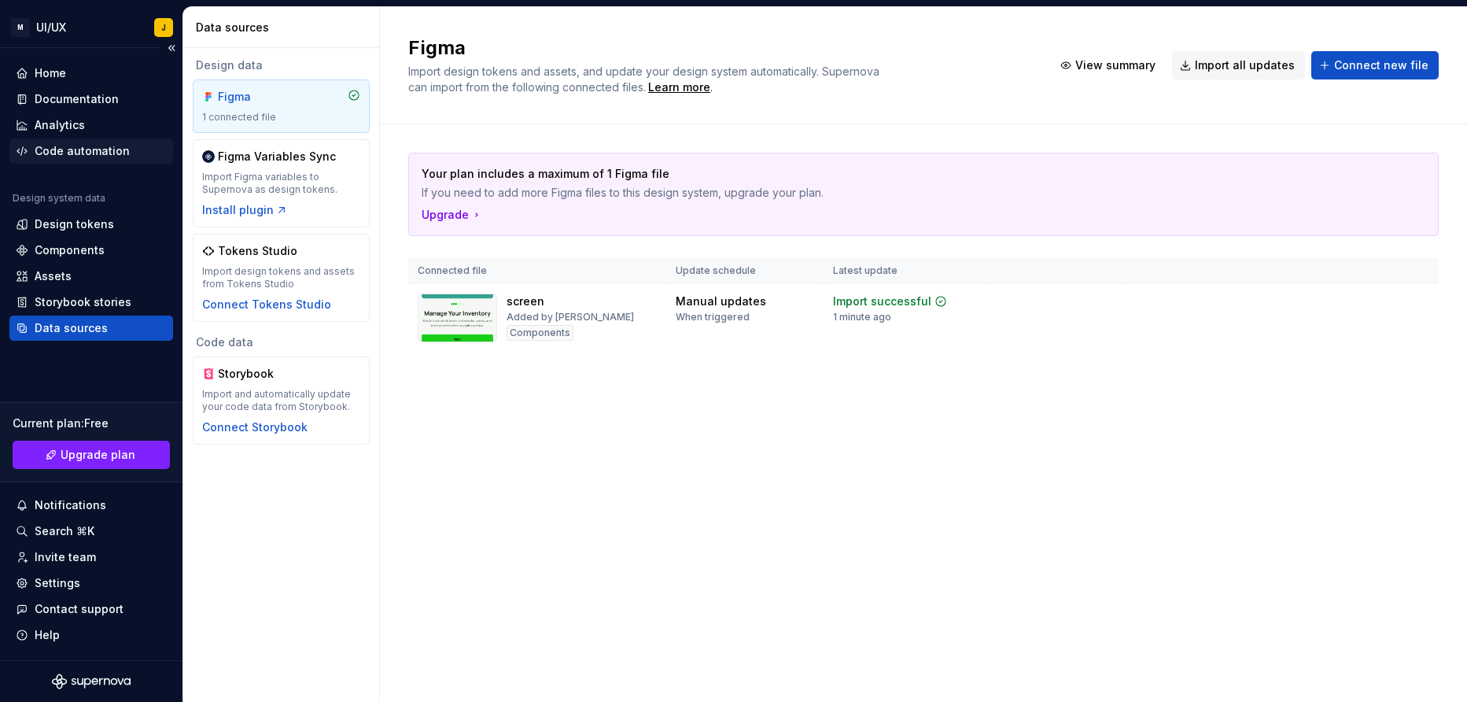
click at [104, 153] on div "Code automation" at bounding box center [82, 151] width 95 height 16
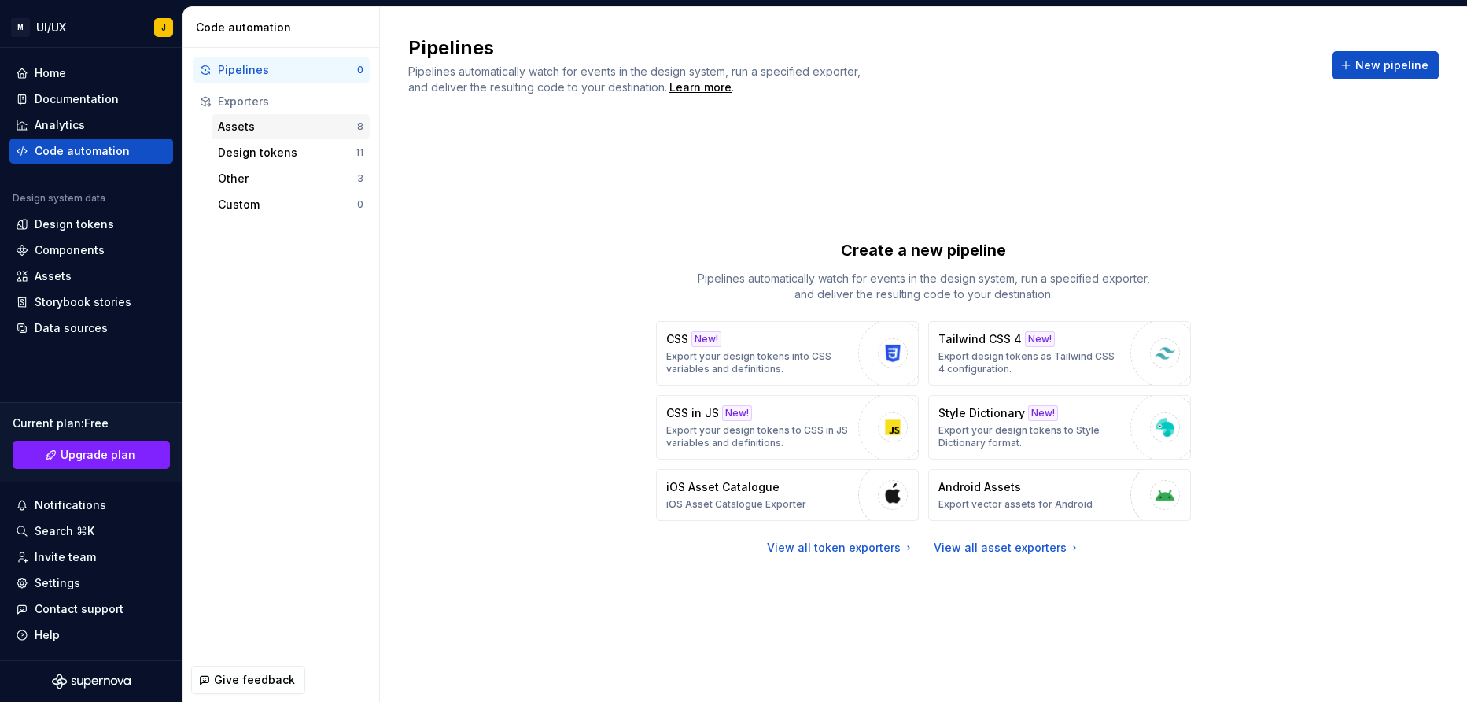
click at [276, 125] on div "Assets" at bounding box center [287, 127] width 139 height 16
